Goal: Check status: Check status

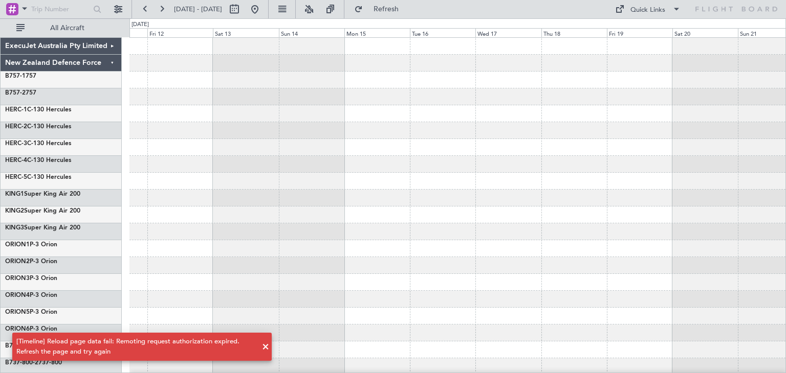
click at [265, 347] on span at bounding box center [265, 347] width 12 height 12
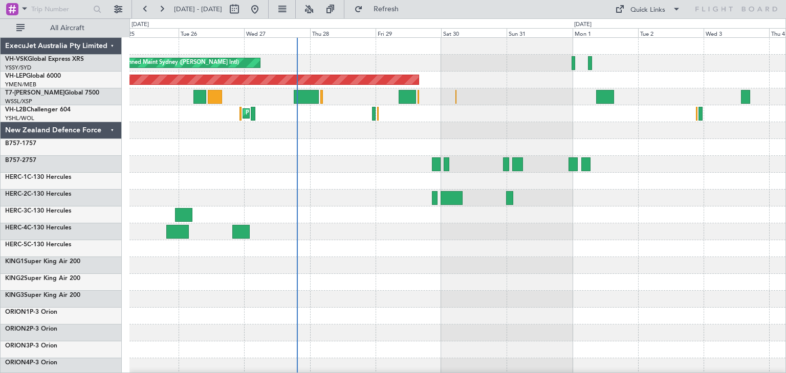
click at [500, 255] on div at bounding box center [457, 248] width 656 height 17
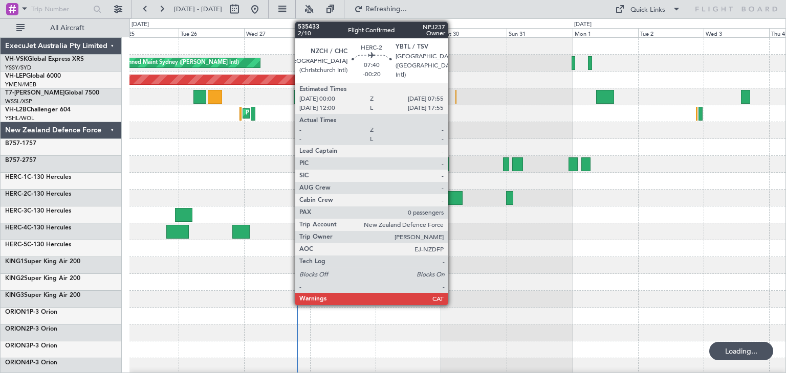
click at [452, 196] on div at bounding box center [451, 198] width 22 height 14
